Goal: Share content

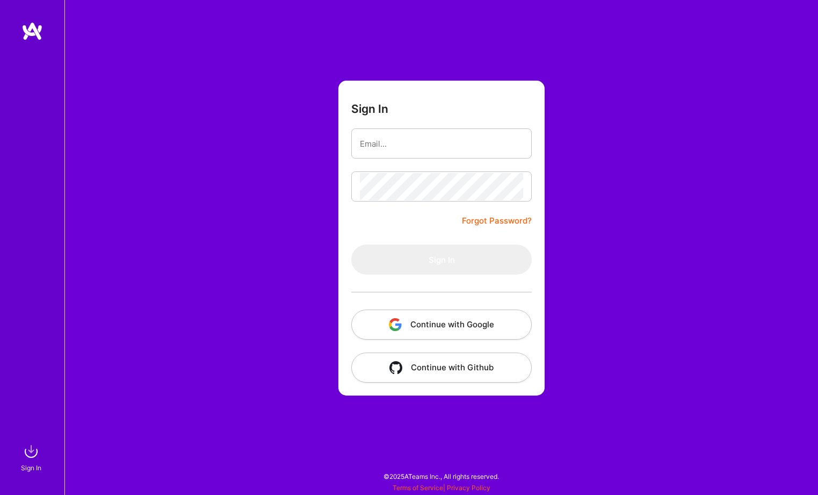
type input "[EMAIL_ADDRESS][DOMAIN_NAME]"
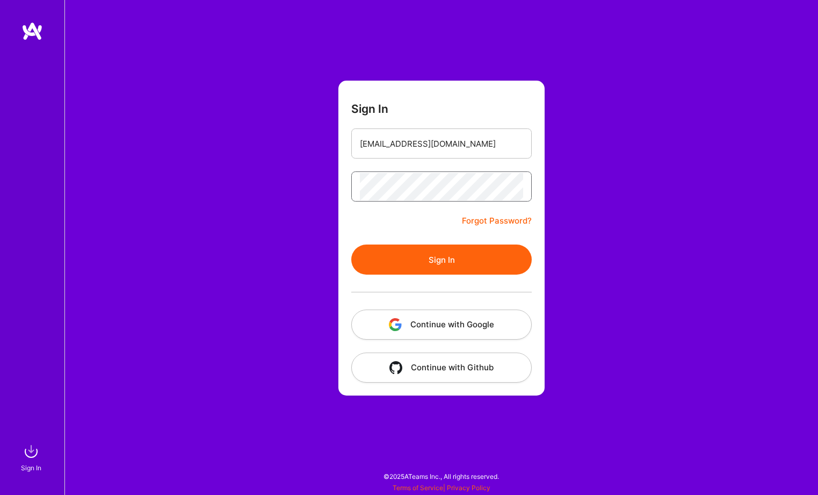
click at [351, 244] on button "Sign In" at bounding box center [441, 259] width 180 height 30
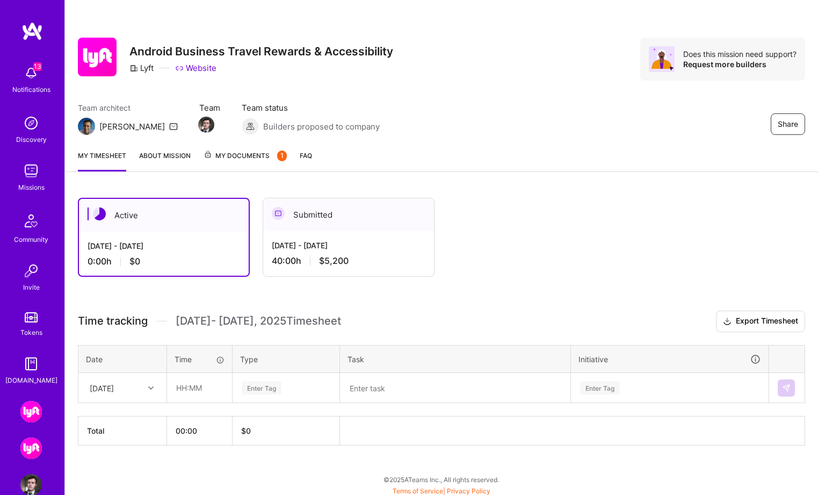
scroll to position [3, 0]
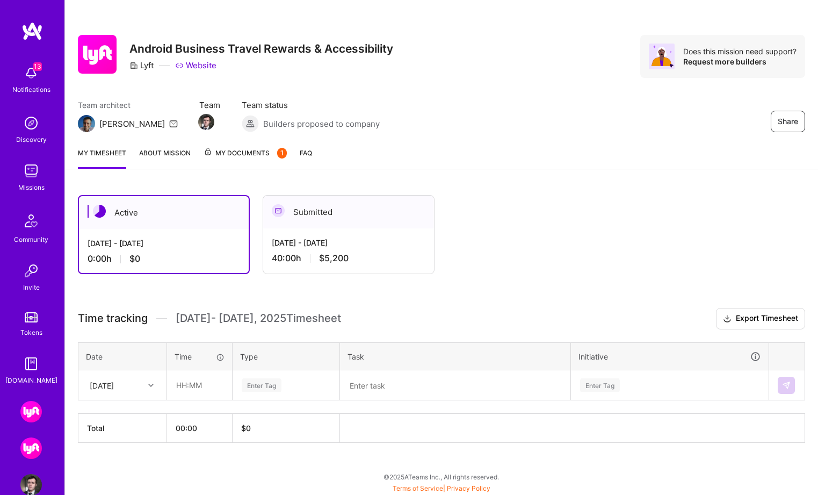
click at [31, 415] on img at bounding box center [30, 411] width 21 height 21
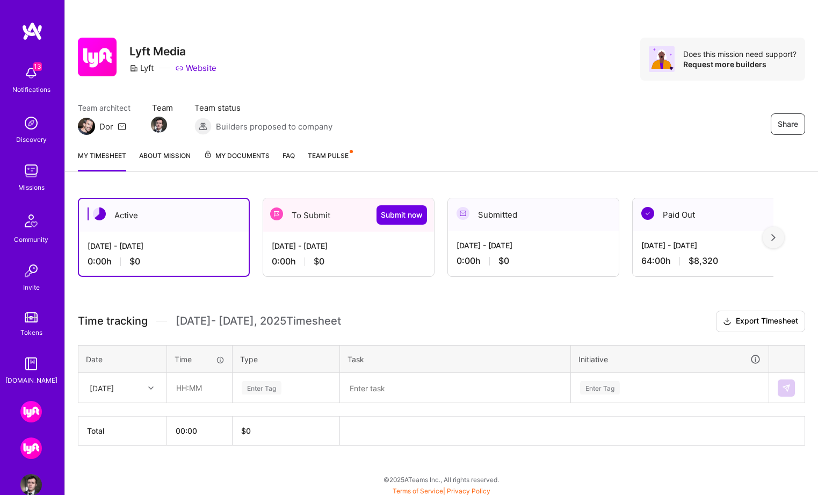
scroll to position [3, 0]
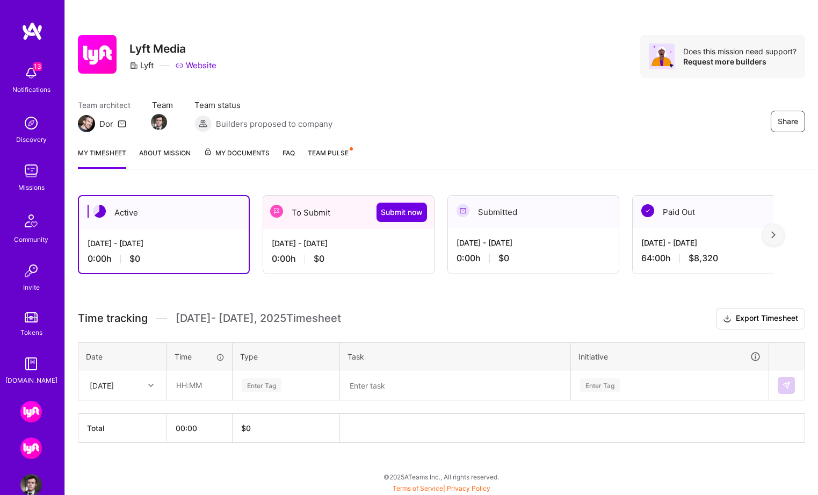
click at [31, 450] on img at bounding box center [30, 447] width 21 height 21
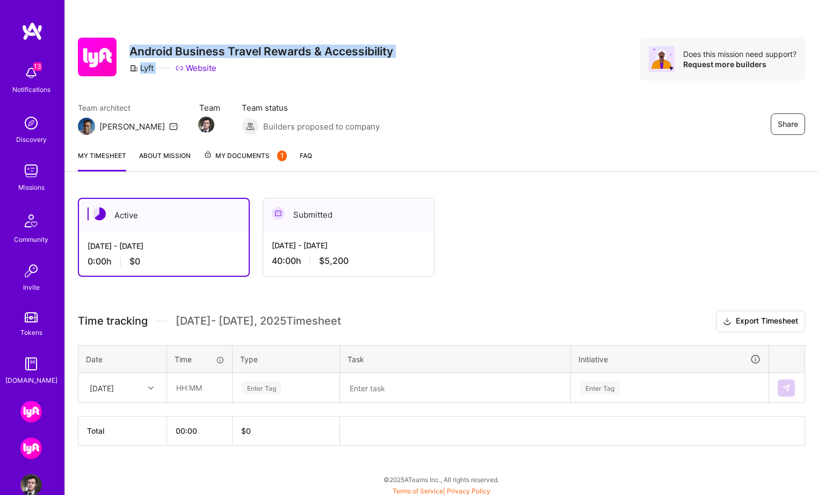
drag, startPoint x: 129, startPoint y: 54, endPoint x: 413, endPoint y: 65, distance: 283.7
click at [413, 65] on div "Share Android Business Travel Rewards & Accessibility Lyft Website Does this mi…" at bounding box center [441, 59] width 727 height 43
click at [394, 53] on div "Share Android Business Travel Rewards & Accessibility Lyft Website Does this mi…" at bounding box center [441, 59] width 727 height 43
drag, startPoint x: 129, startPoint y: 53, endPoint x: 401, endPoint y: 50, distance: 271.7
click at [401, 50] on div "Share Android Business Travel Rewards & Accessibility Lyft Website Does this mi…" at bounding box center [441, 59] width 727 height 43
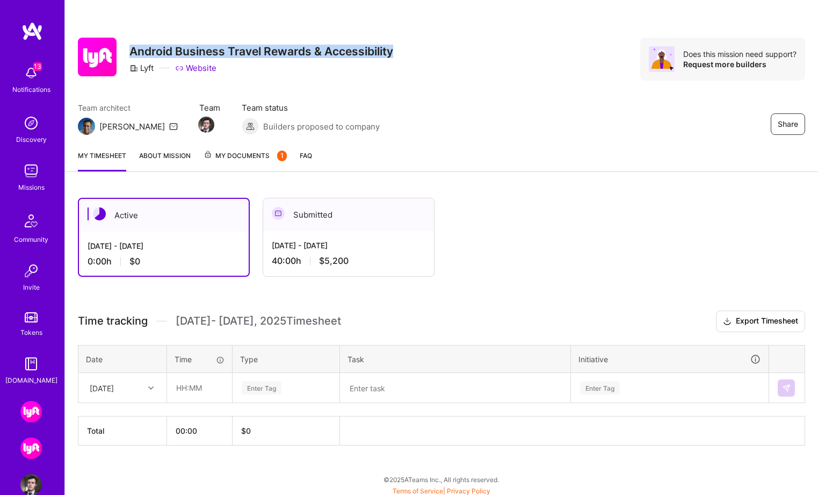
copy h3 "Android Business Travel Rewards & Accessibility"
